Goal: Task Accomplishment & Management: Complete application form

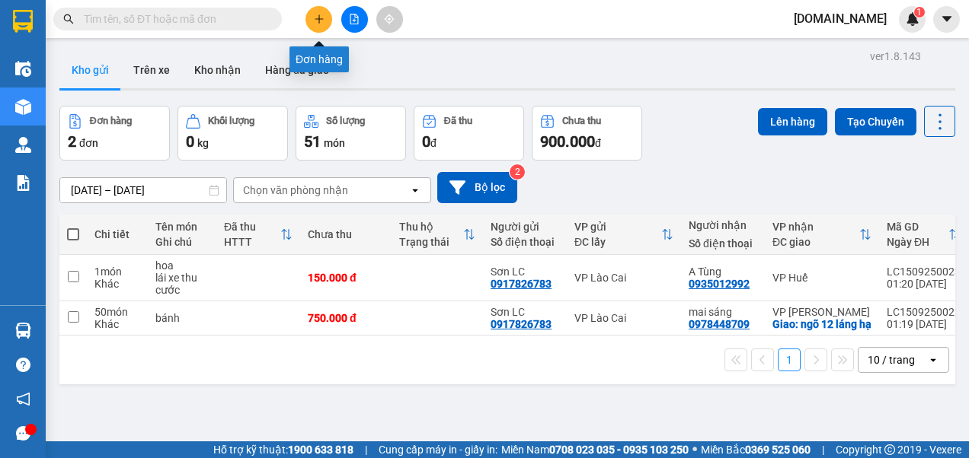
click at [319, 21] on icon "plus" at bounding box center [318, 18] width 1 height 8
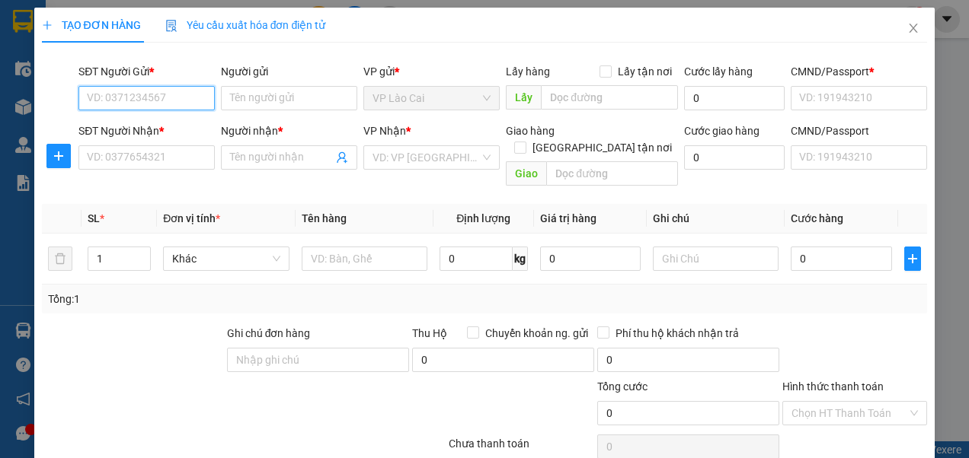
click at [192, 91] on input "SĐT Người Gửi *" at bounding box center [146, 98] width 136 height 24
click at [157, 129] on div "0917826783 - Sơn LC" at bounding box center [145, 128] width 117 height 17
type input "0917826783"
type input "Sơn LC"
type input "123456789"
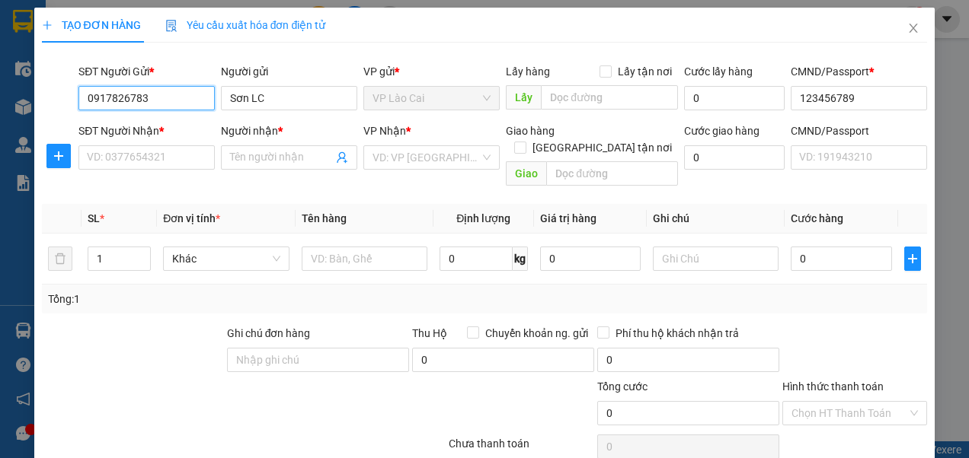
type input "0917826783"
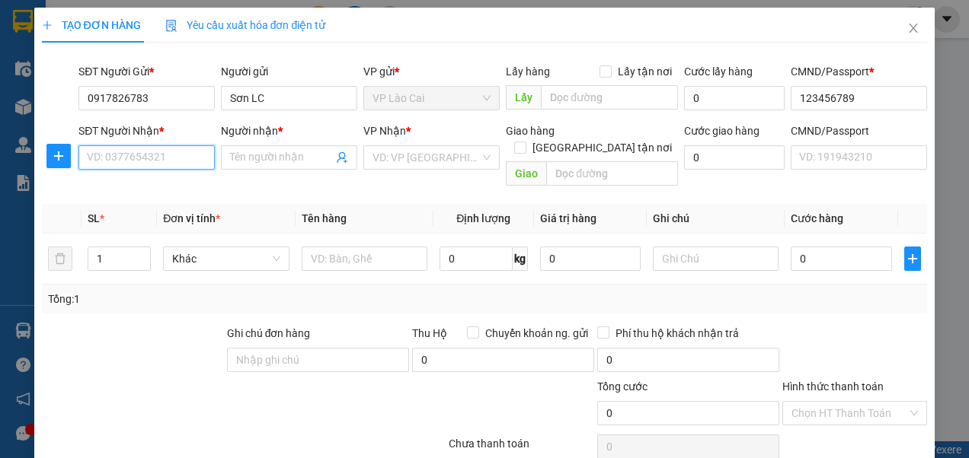
click at [146, 157] on input "SĐT Người Nhận *" at bounding box center [146, 157] width 136 height 24
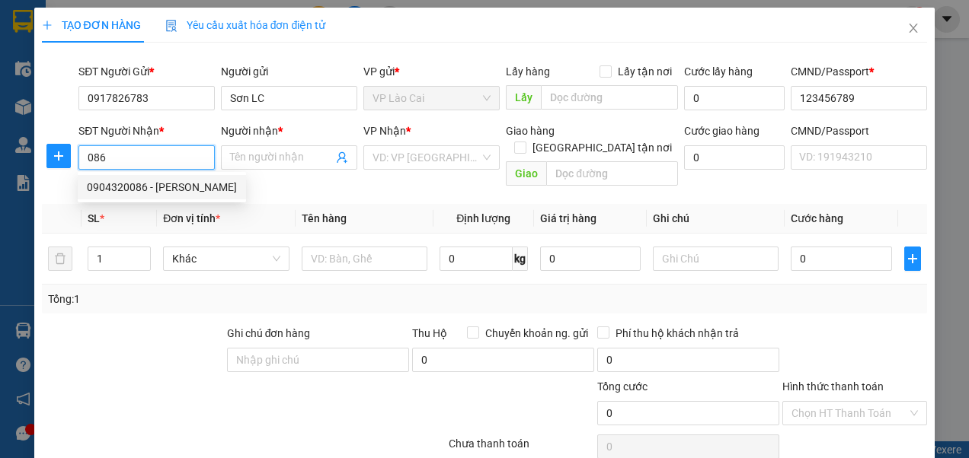
drag, startPoint x: 136, startPoint y: 184, endPoint x: 154, endPoint y: 177, distance: 19.3
click at [136, 184] on div "0904320086 - [PERSON_NAME]" at bounding box center [162, 187] width 150 height 17
type input "0904320086"
type input "[PERSON_NAME]"
checkbox input "true"
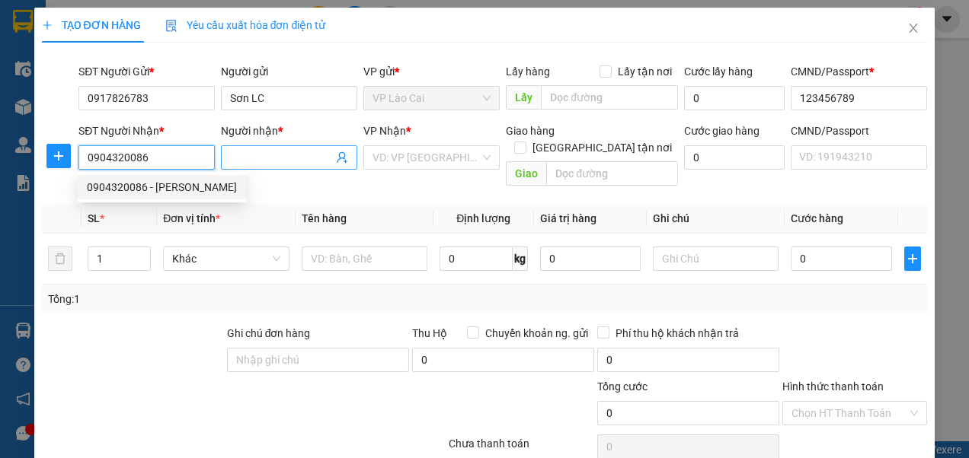
type input "129 An Xá"
type input "123456789"
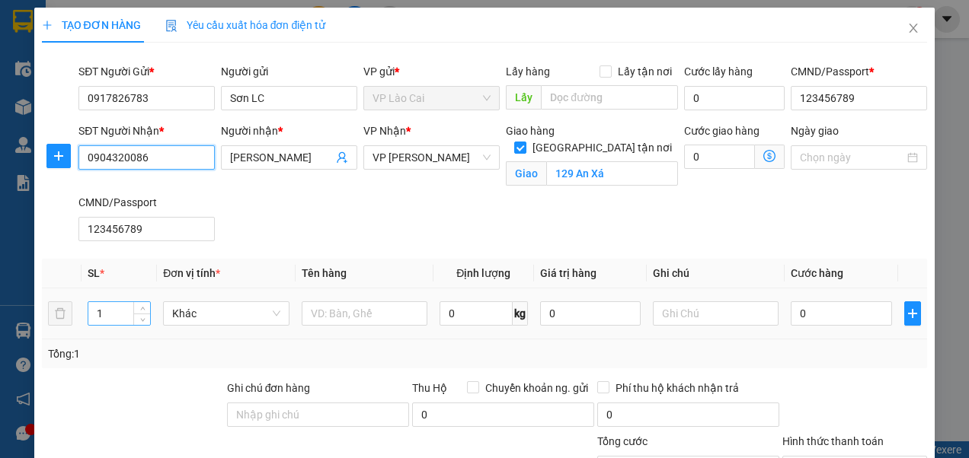
type input "0904320086"
click at [106, 310] on input "1" at bounding box center [119, 313] width 62 height 23
click at [107, 308] on input "1" at bounding box center [119, 313] width 62 height 23
type input "100"
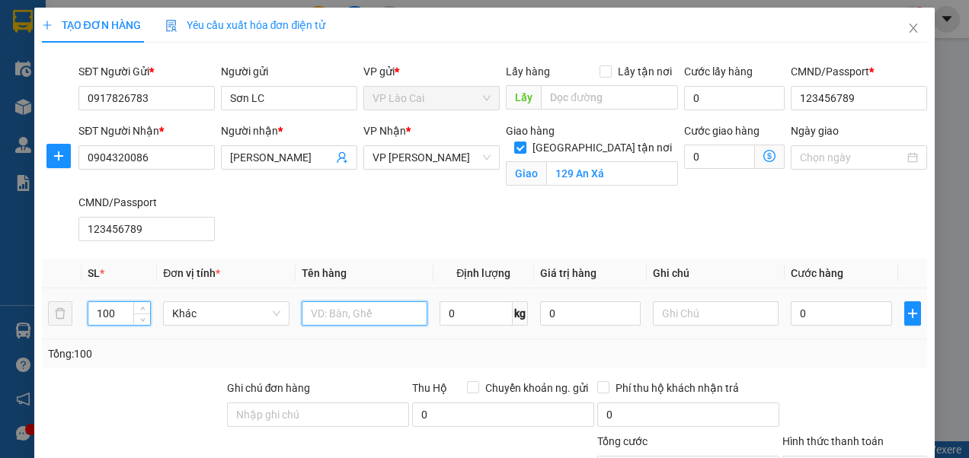
click at [350, 318] on input "text" at bounding box center [365, 314] width 126 height 24
type input "chíp"
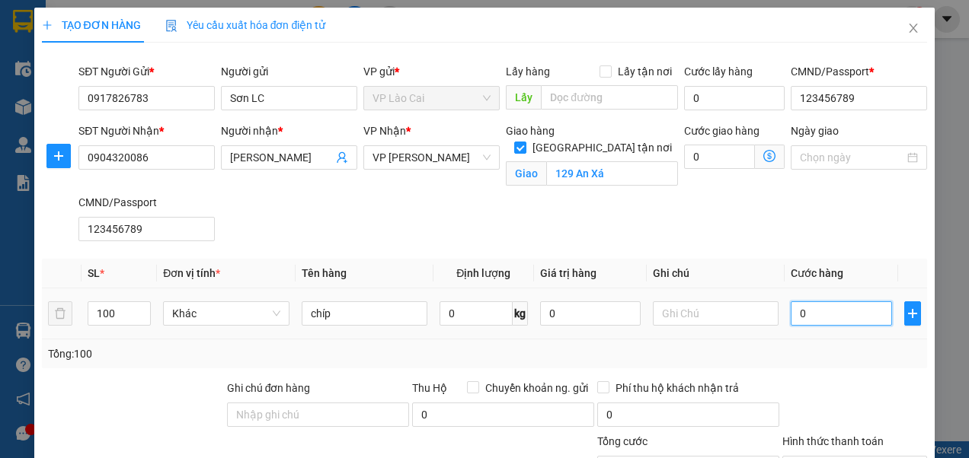
click at [804, 316] on input "0" at bounding box center [841, 314] width 101 height 24
type input "2"
type input "20"
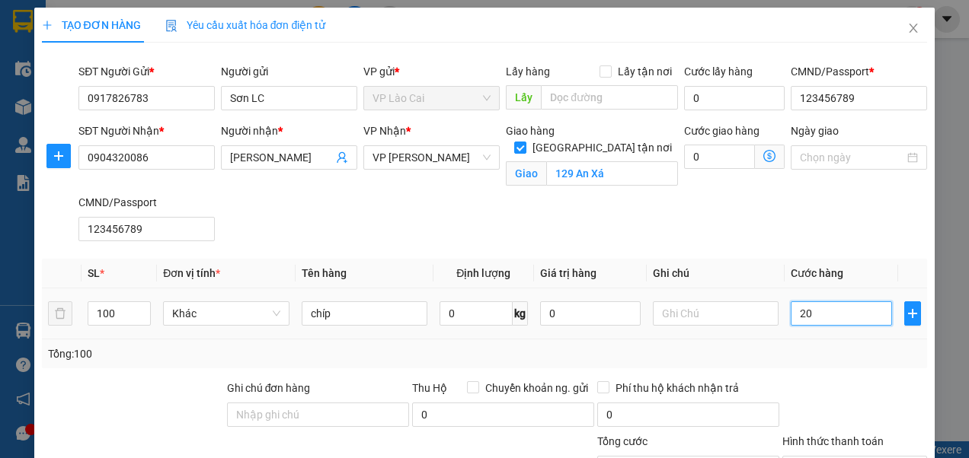
type input "20"
type input "200"
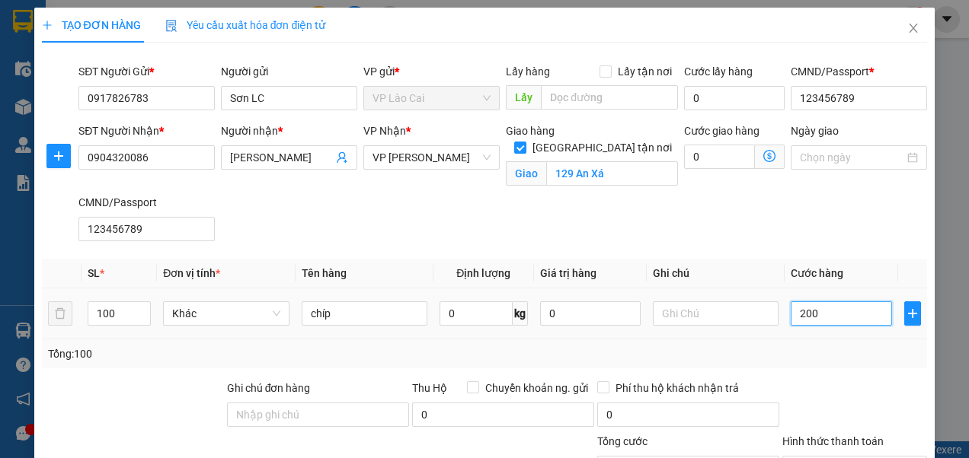
type input "2.000"
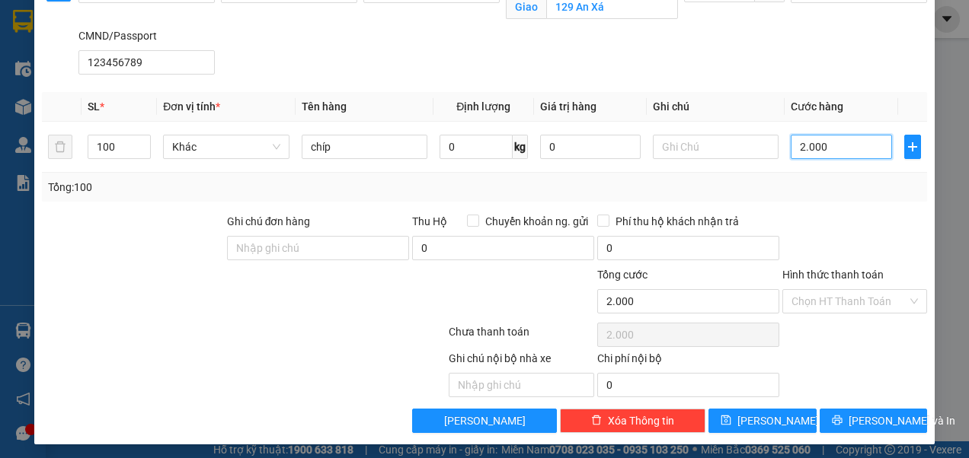
scroll to position [168, 0]
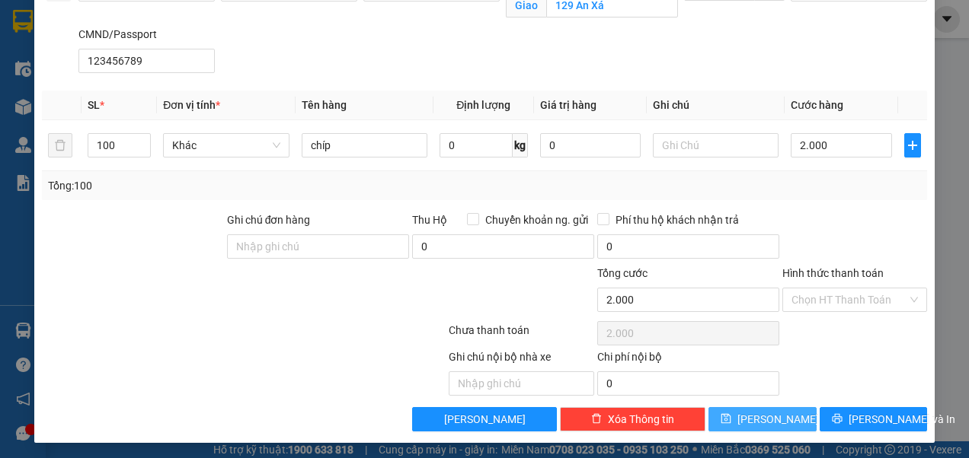
click at [755, 411] on span "[PERSON_NAME]" at bounding box center [777, 419] width 81 height 17
type input "2.000.000"
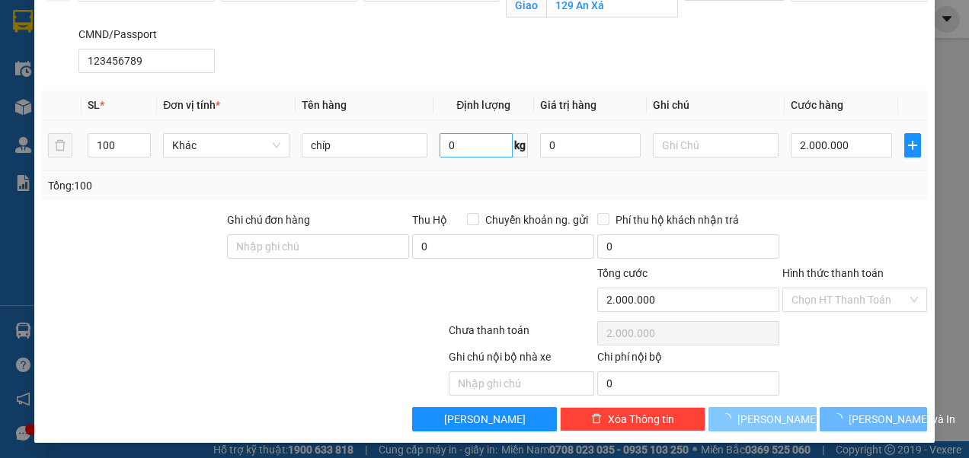
checkbox input "false"
type input "1"
type input "0"
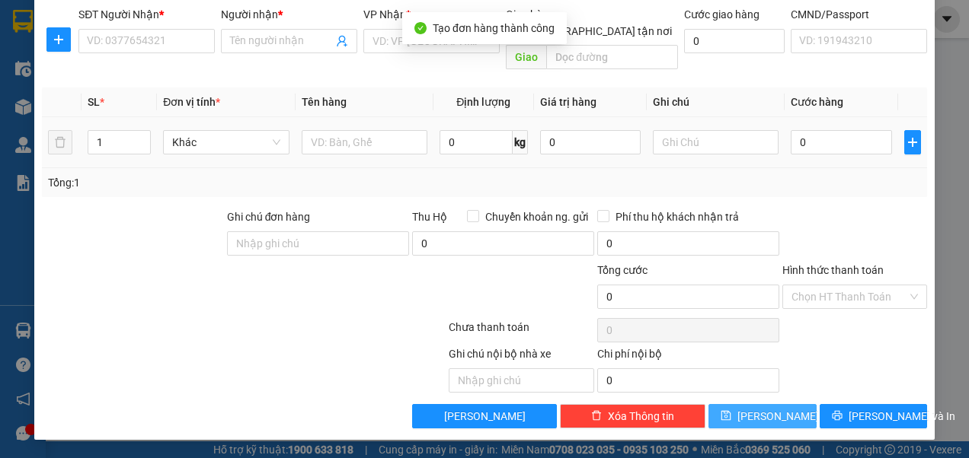
scroll to position [97, 0]
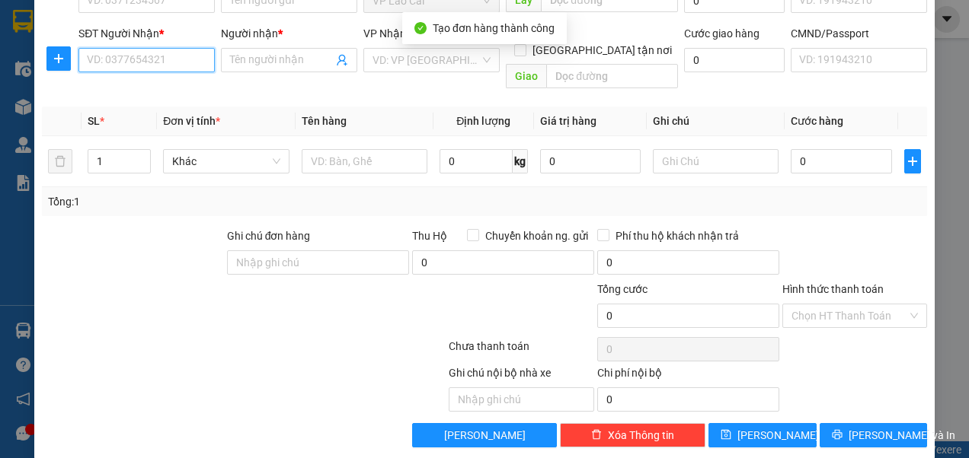
click at [153, 57] on input "SĐT Người Nhận *" at bounding box center [146, 60] width 136 height 24
click at [177, 53] on input "6" at bounding box center [146, 60] width 136 height 24
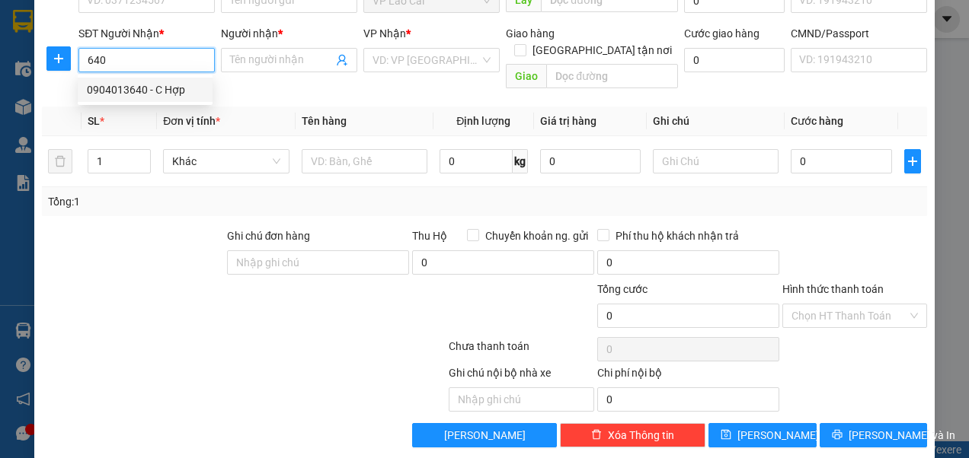
click at [154, 90] on div "0904013640 - C Hợp" at bounding box center [145, 89] width 117 height 17
type input "0904013640"
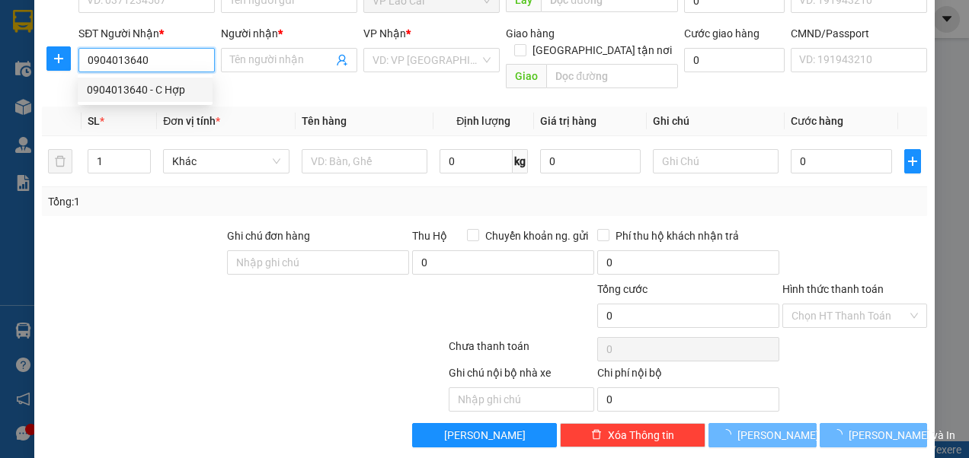
type input "C Hợp"
type input "Chợ Đồng Xuân"
type input "123456789"
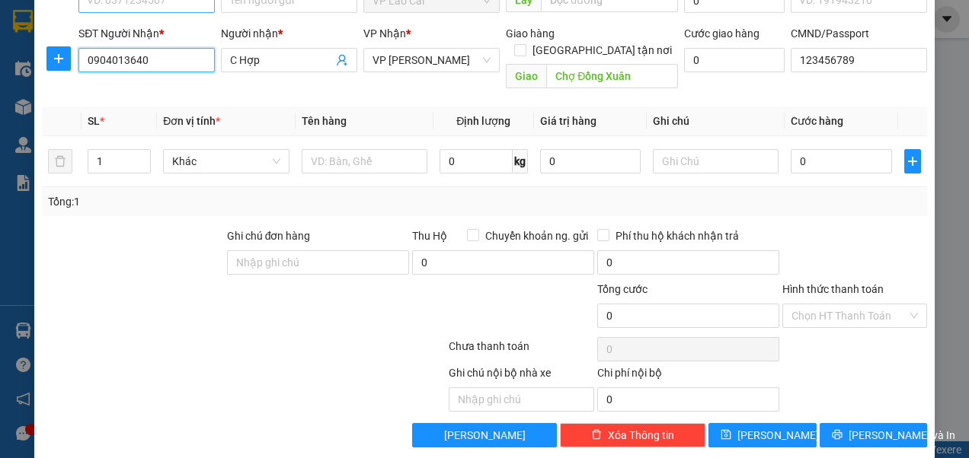
type input "0904013640"
click at [143, 6] on input "SĐT Người Gửi *" at bounding box center [146, 1] width 136 height 24
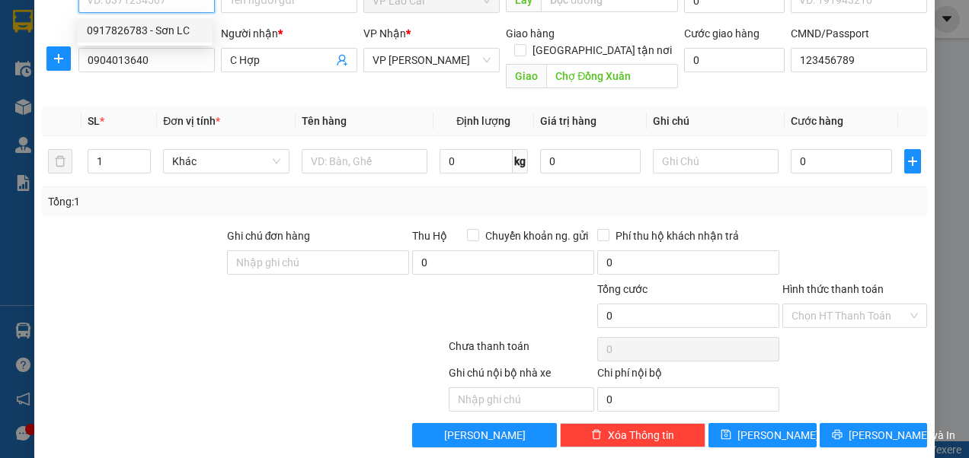
click at [136, 27] on div "0917826783 - Sơn LC" at bounding box center [145, 30] width 117 height 17
type input "0917826783"
type input "Sơn LC"
type input "123456789"
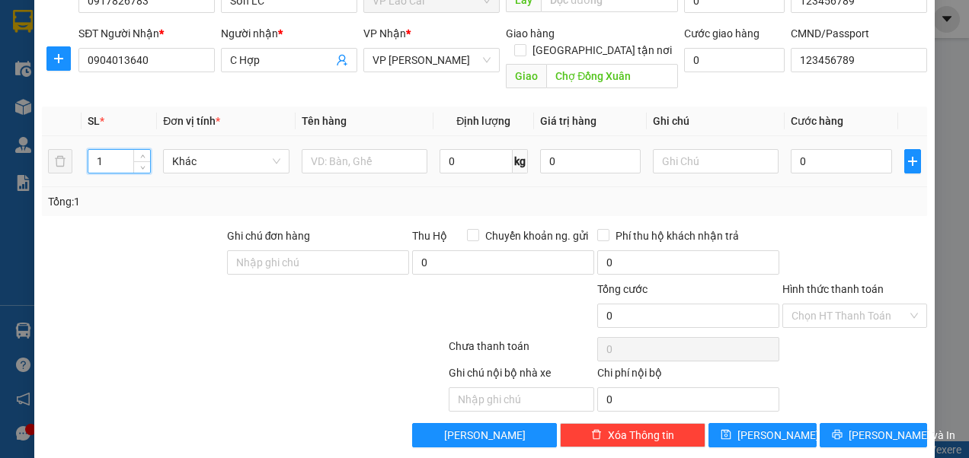
drag, startPoint x: 120, startPoint y: 143, endPoint x: 91, endPoint y: 149, distance: 30.2
click at [91, 150] on input "1" at bounding box center [119, 161] width 62 height 23
click at [87, 152] on td "1" at bounding box center [118, 161] width 75 height 51
click at [109, 150] on input "1" at bounding box center [119, 161] width 62 height 23
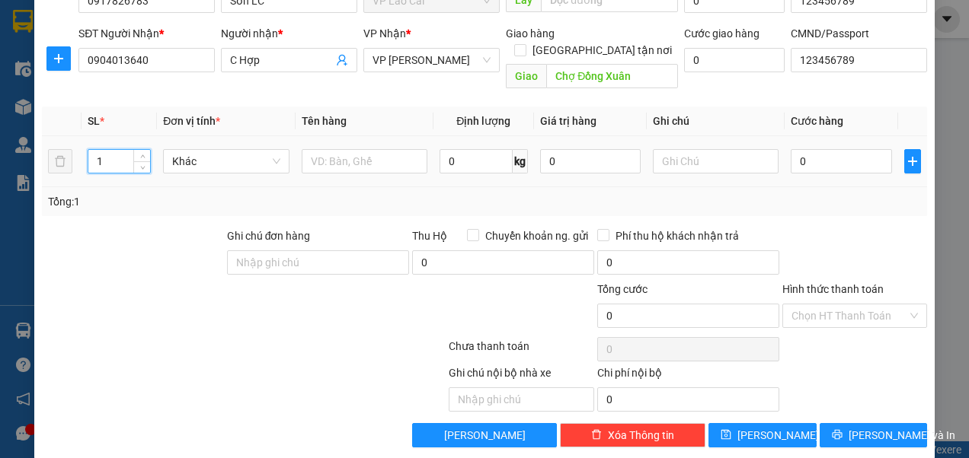
drag, startPoint x: 117, startPoint y: 139, endPoint x: 99, endPoint y: 146, distance: 19.5
click at [99, 150] on input "1" at bounding box center [119, 161] width 62 height 23
click at [90, 151] on input "1" at bounding box center [119, 161] width 62 height 23
type input "53"
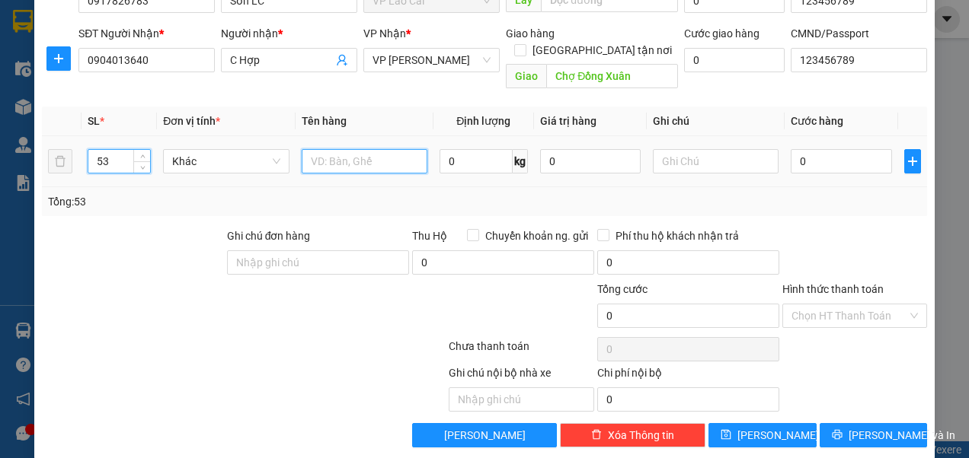
click at [379, 149] on input "text" at bounding box center [365, 161] width 126 height 24
type input "chíp"
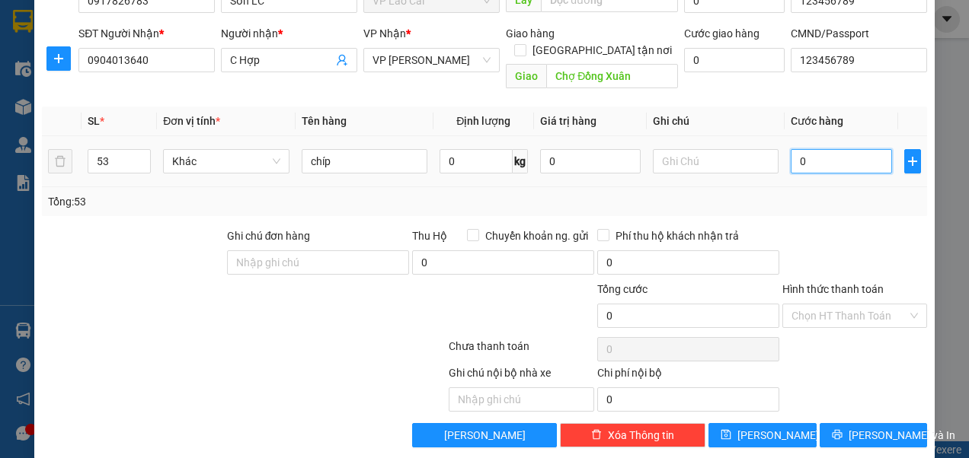
click at [801, 149] on input "0" at bounding box center [841, 161] width 101 height 24
type input "1"
type input "10"
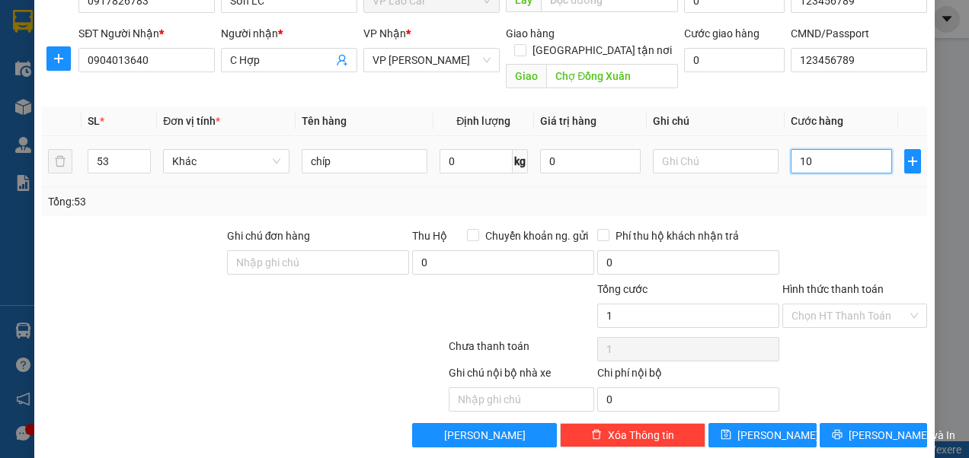
type input "10"
type input "106"
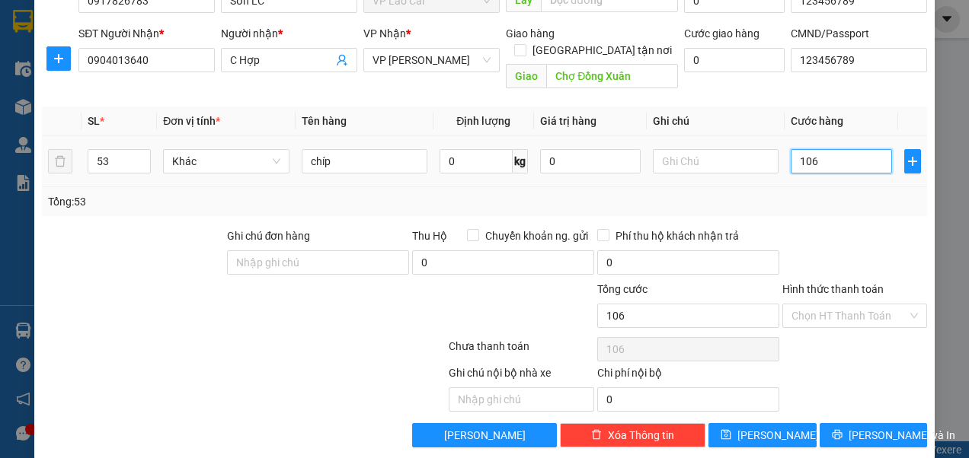
type input "1.060"
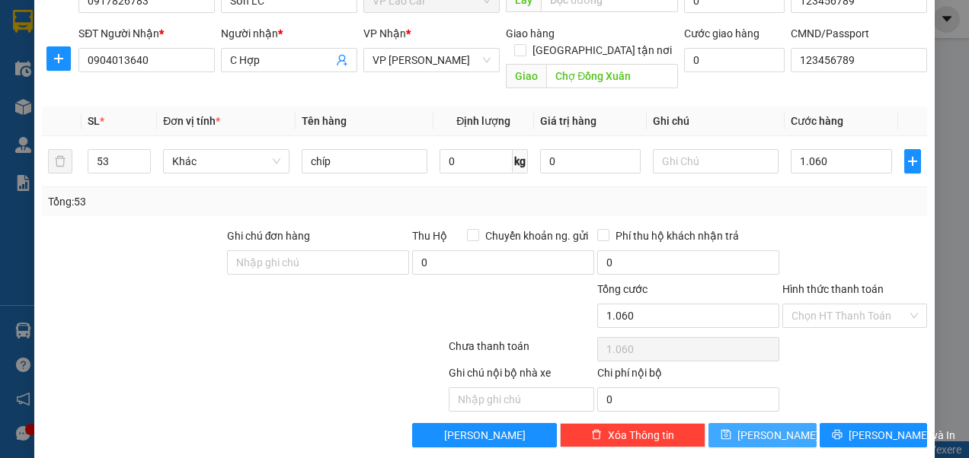
type input "1.060.000"
click at [731, 430] on icon "save" at bounding box center [725, 435] width 11 height 11
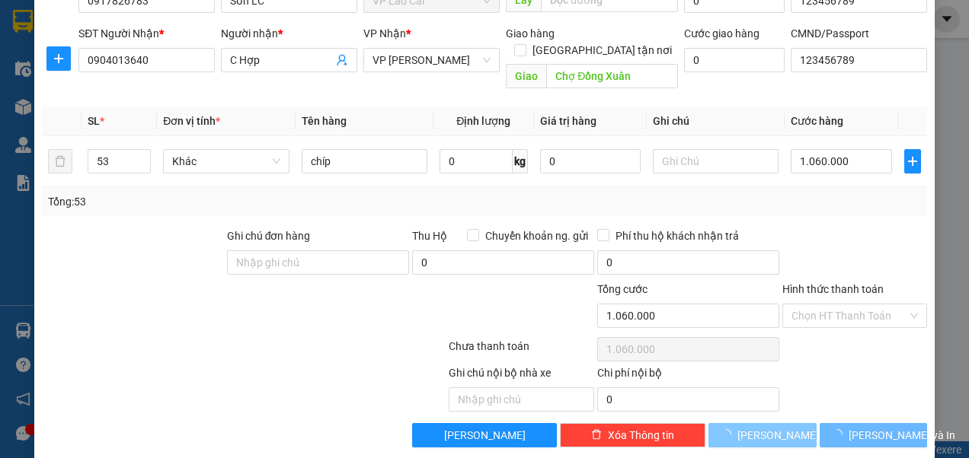
type input "1"
type input "0"
